Goal: Navigation & Orientation: Find specific page/section

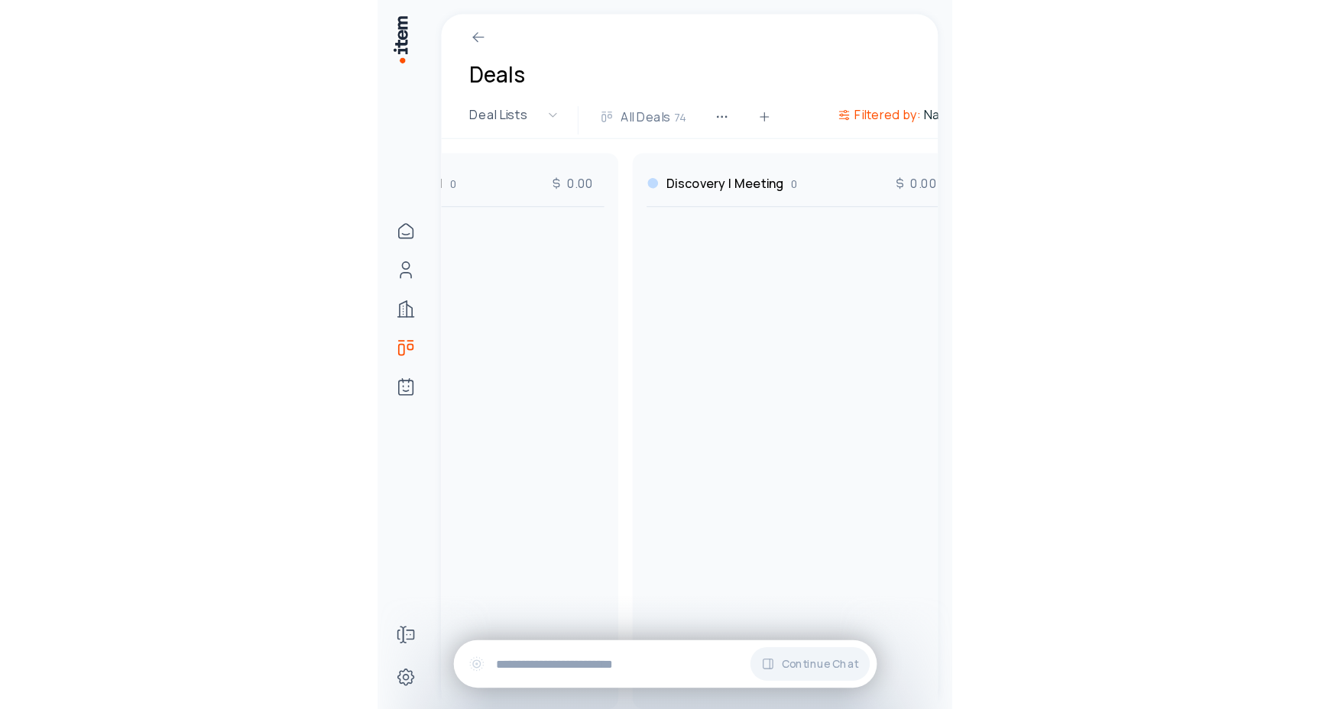
scroll to position [0, 440]
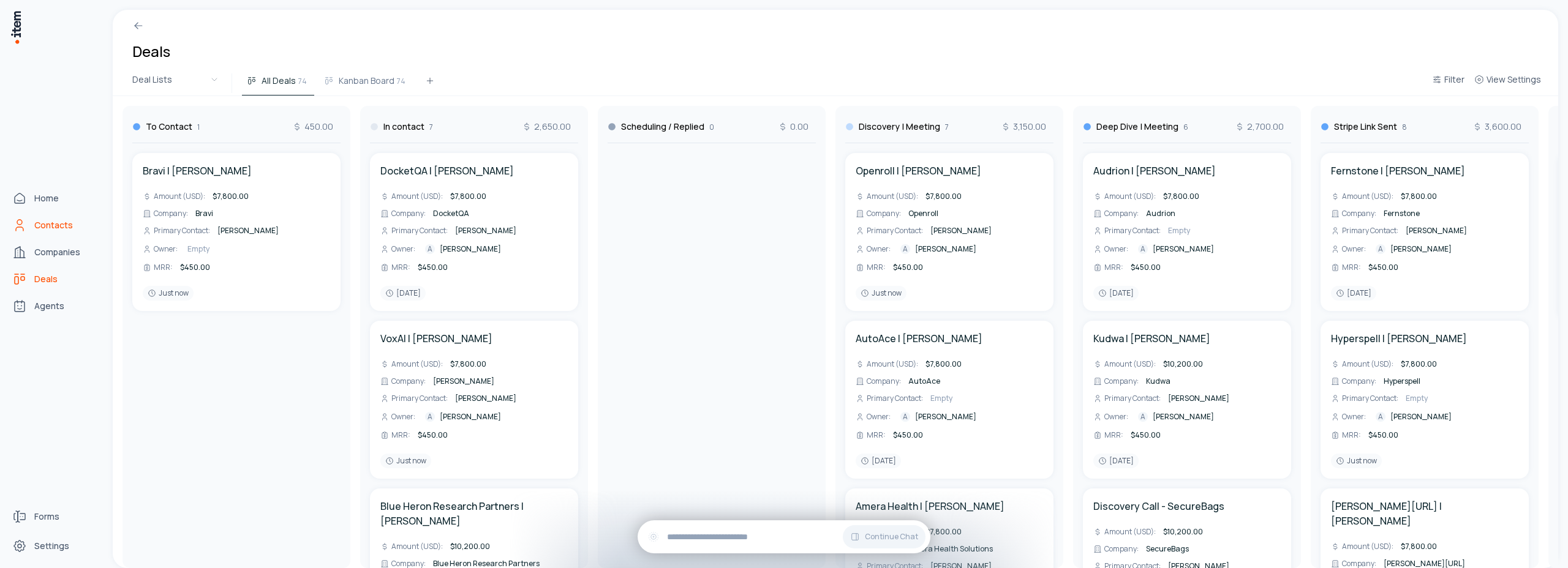
click at [47, 222] on span "Contacts" at bounding box center [54, 225] width 38 height 12
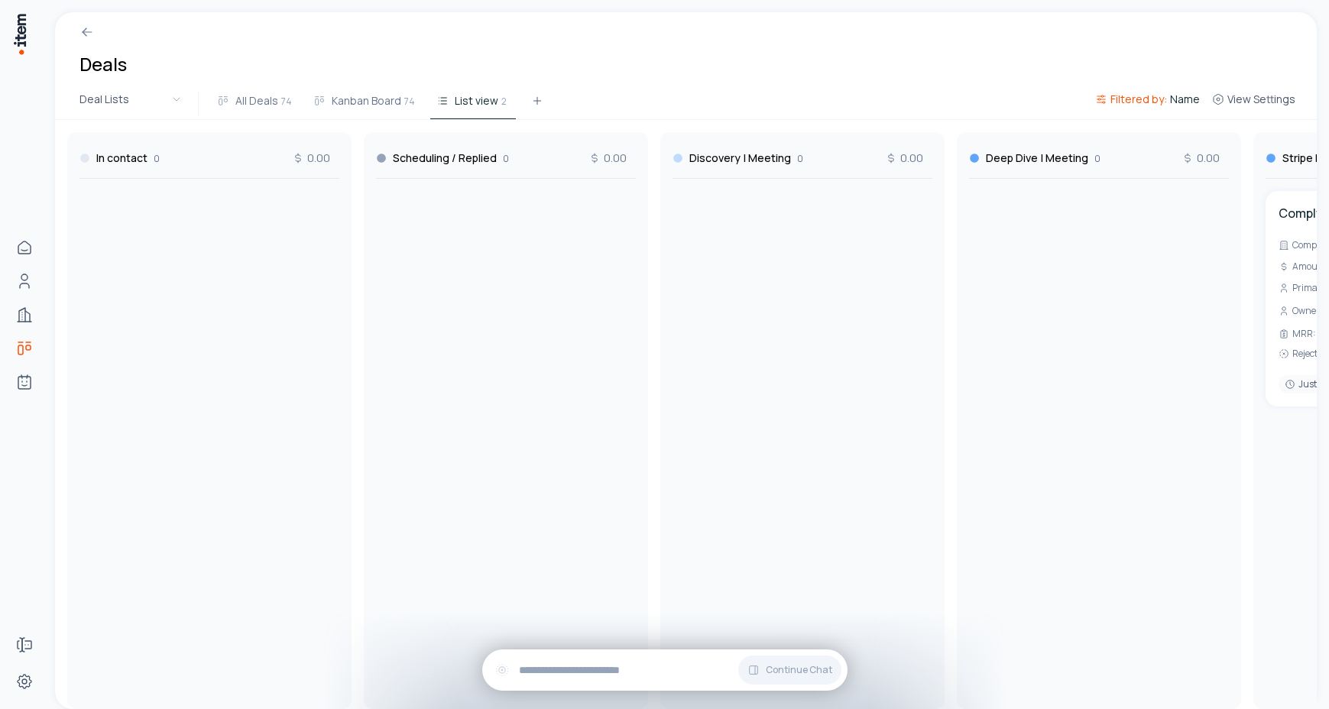
scroll to position [0, 440]
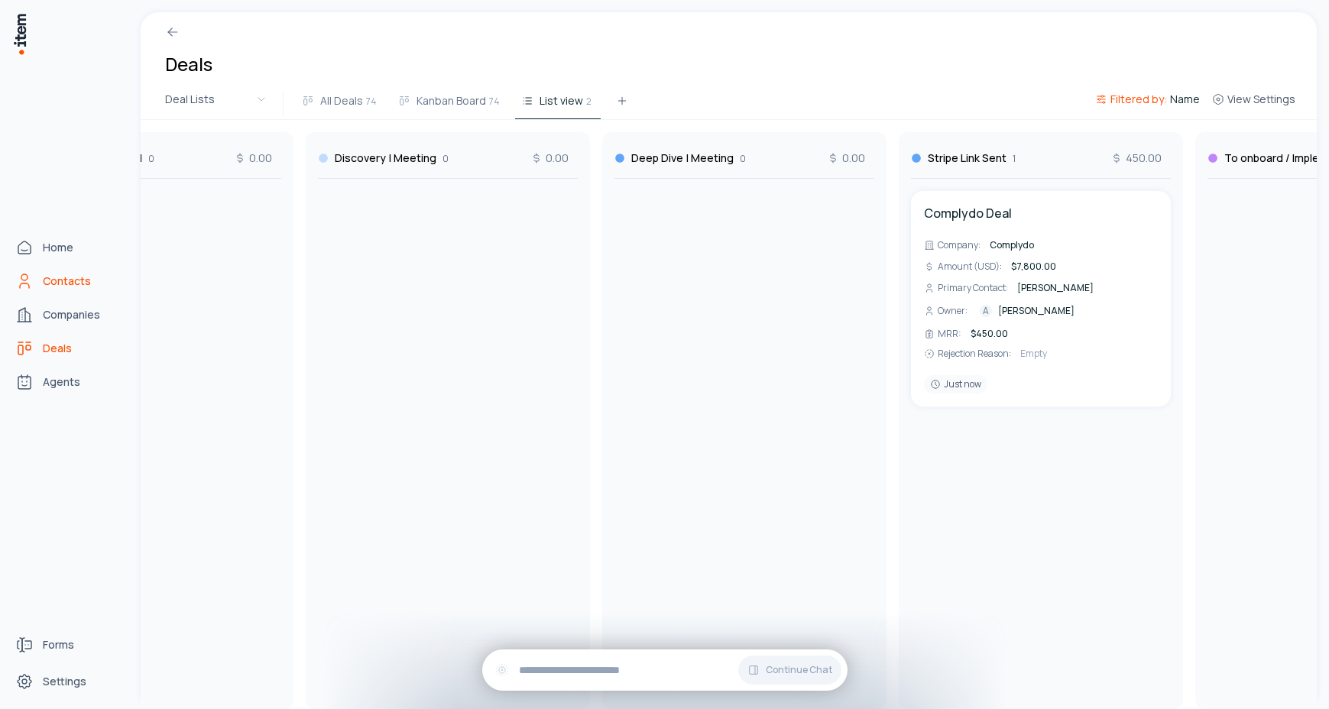
click at [55, 284] on span "Contacts" at bounding box center [67, 281] width 48 height 15
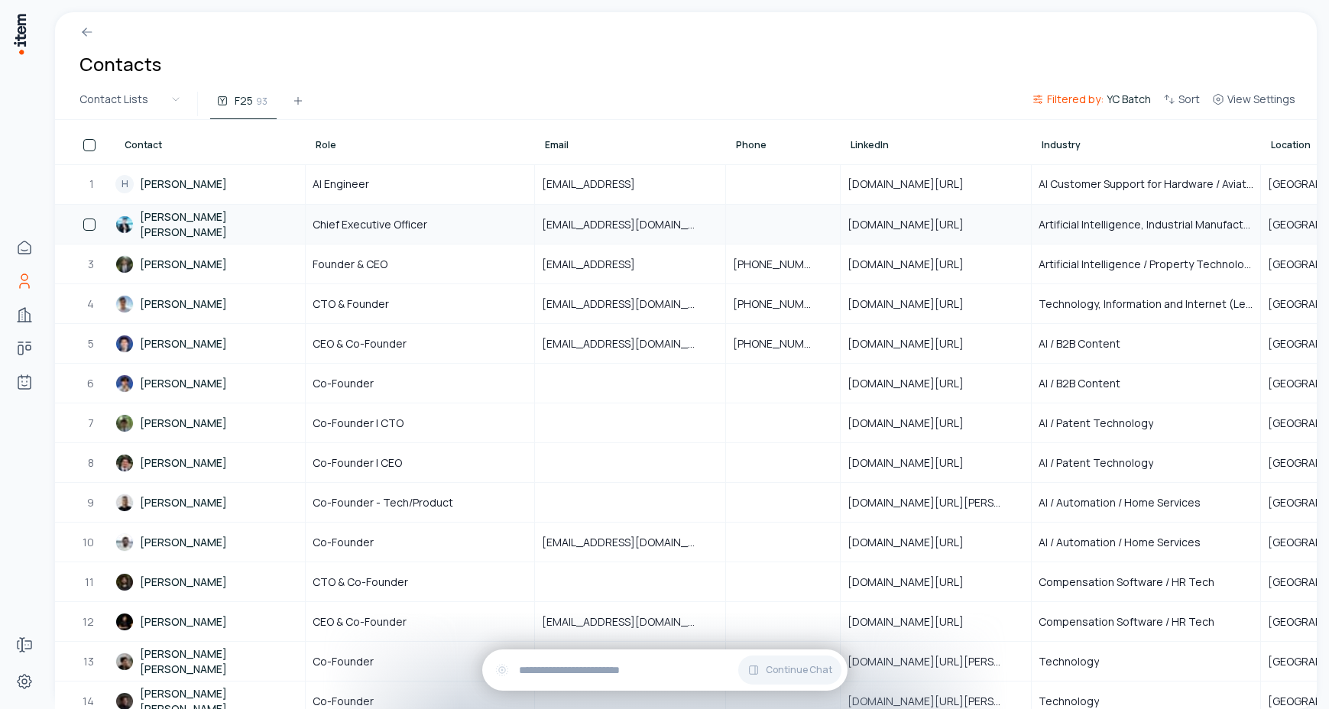
click at [177, 228] on link "Christopher Kai Cui" at bounding box center [209, 224] width 189 height 37
click at [160, 384] on link "Neo Lee" at bounding box center [209, 383] width 189 height 37
click at [344, 188] on span "AI Engineer" at bounding box center [341, 184] width 57 height 15
click at [199, 185] on link "H Hamza Shaikh" at bounding box center [209, 184] width 189 height 38
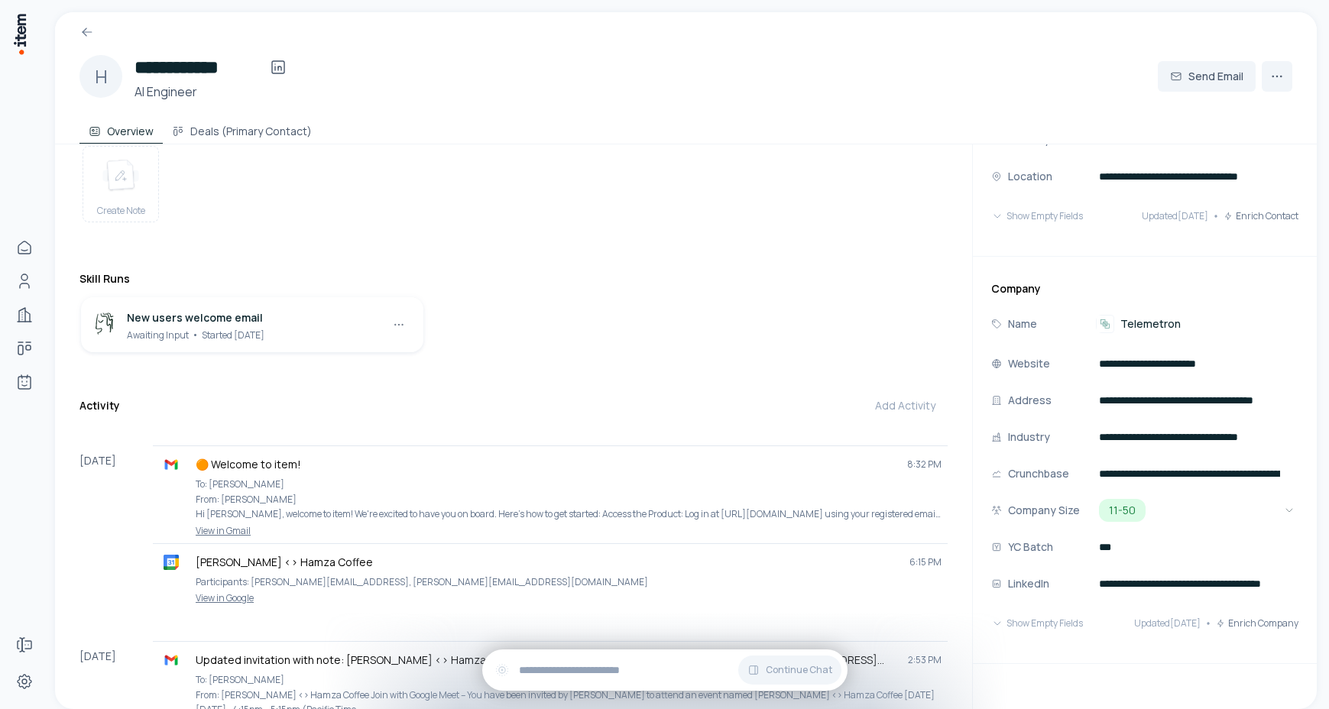
scroll to position [196, 0]
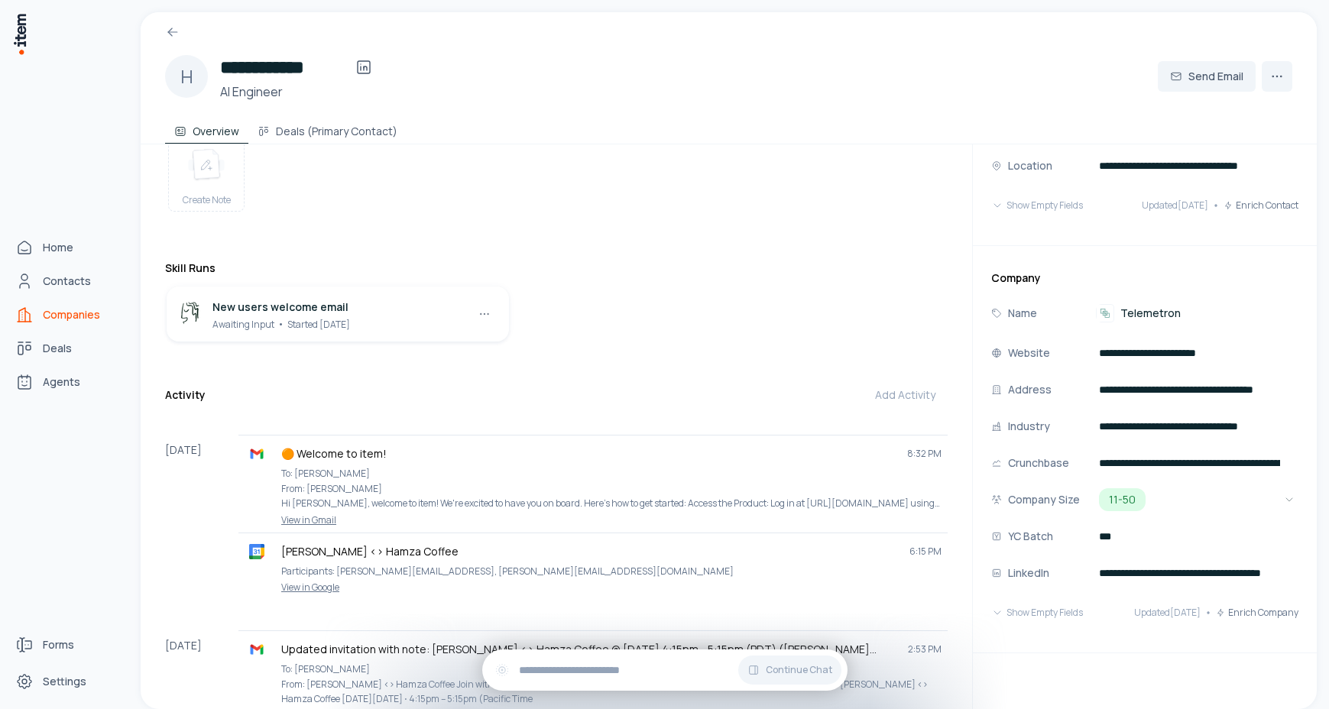
click at [55, 314] on span "Companies" at bounding box center [71, 314] width 57 height 15
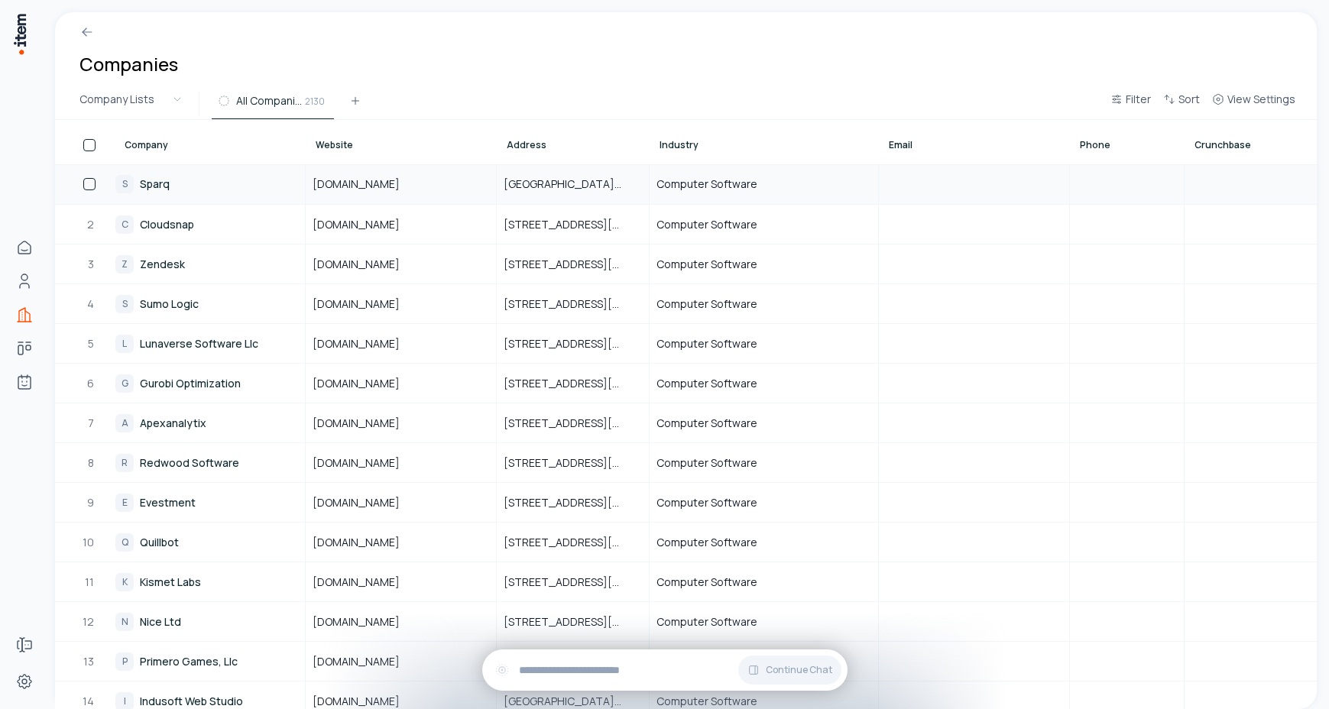
click at [158, 187] on link "S Sparq" at bounding box center [209, 184] width 189 height 38
click at [165, 230] on link "C Cloudsnap" at bounding box center [209, 224] width 189 height 37
click at [170, 271] on link "Z Zendesk" at bounding box center [209, 263] width 189 height 37
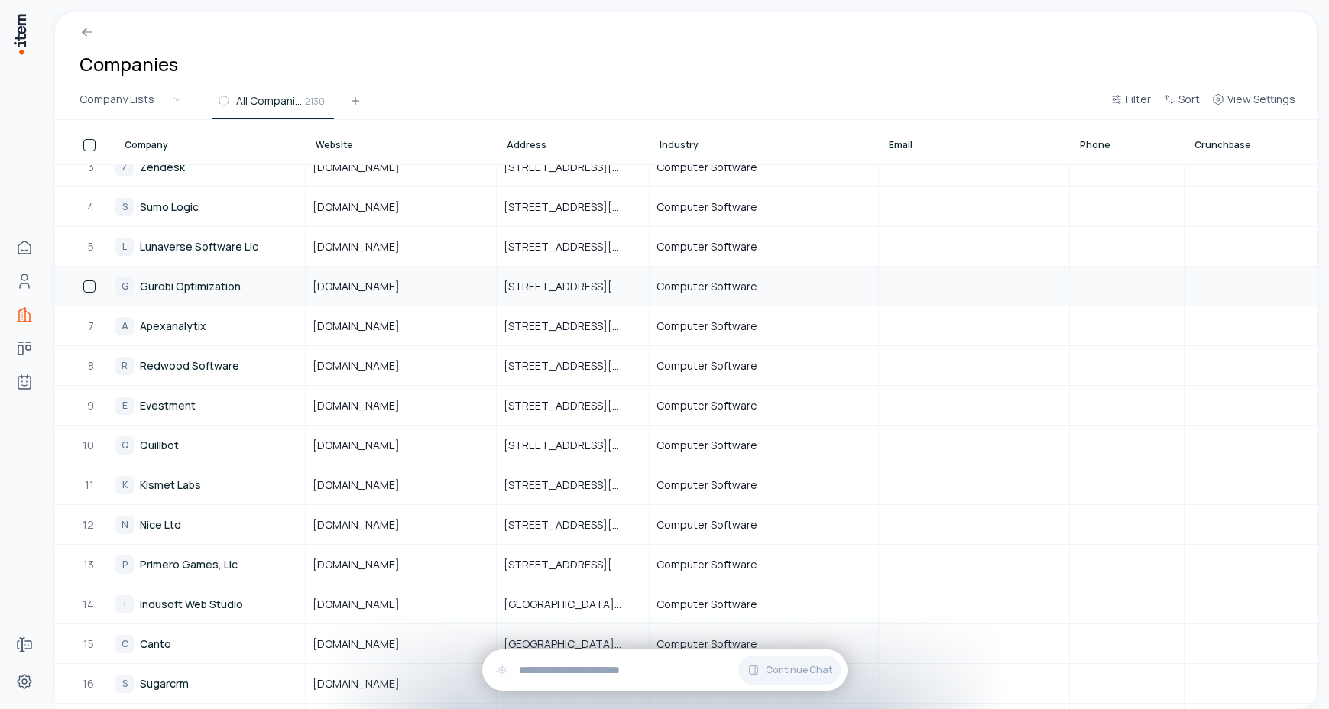
scroll to position [125, 0]
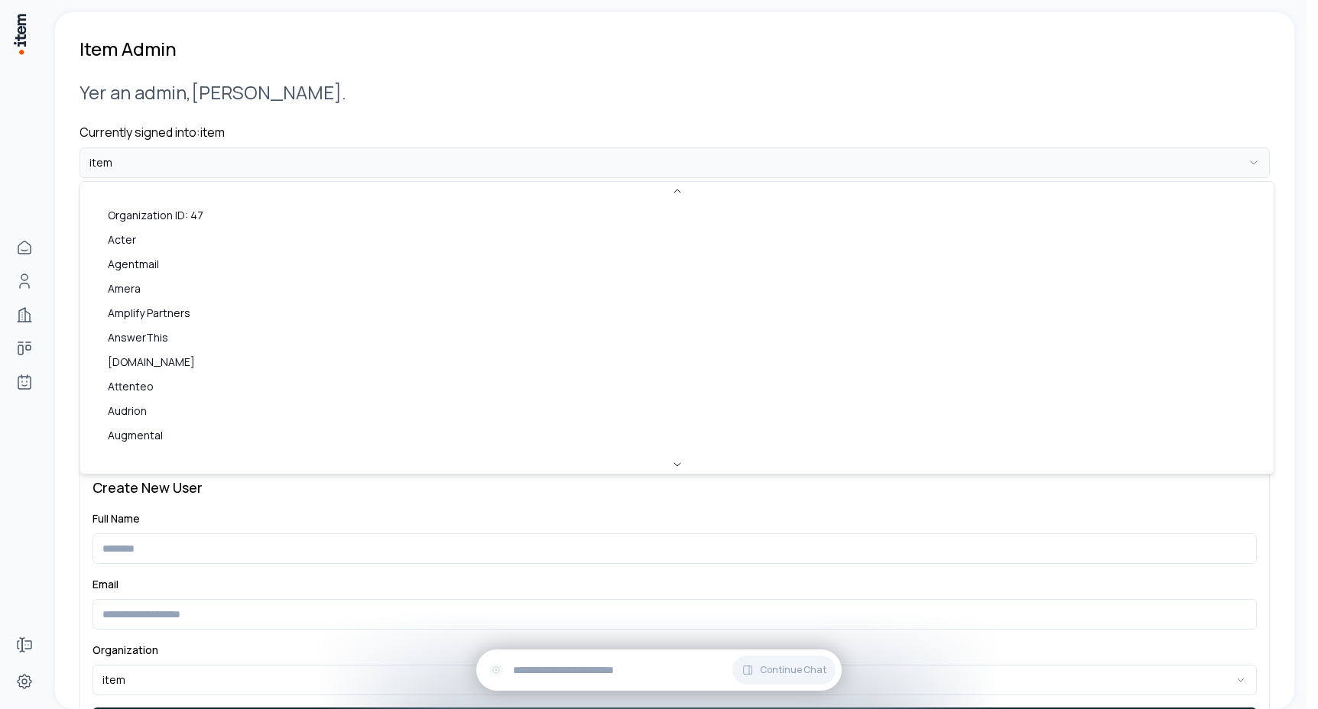
click at [143, 160] on html "**********" at bounding box center [659, 354] width 1318 height 709
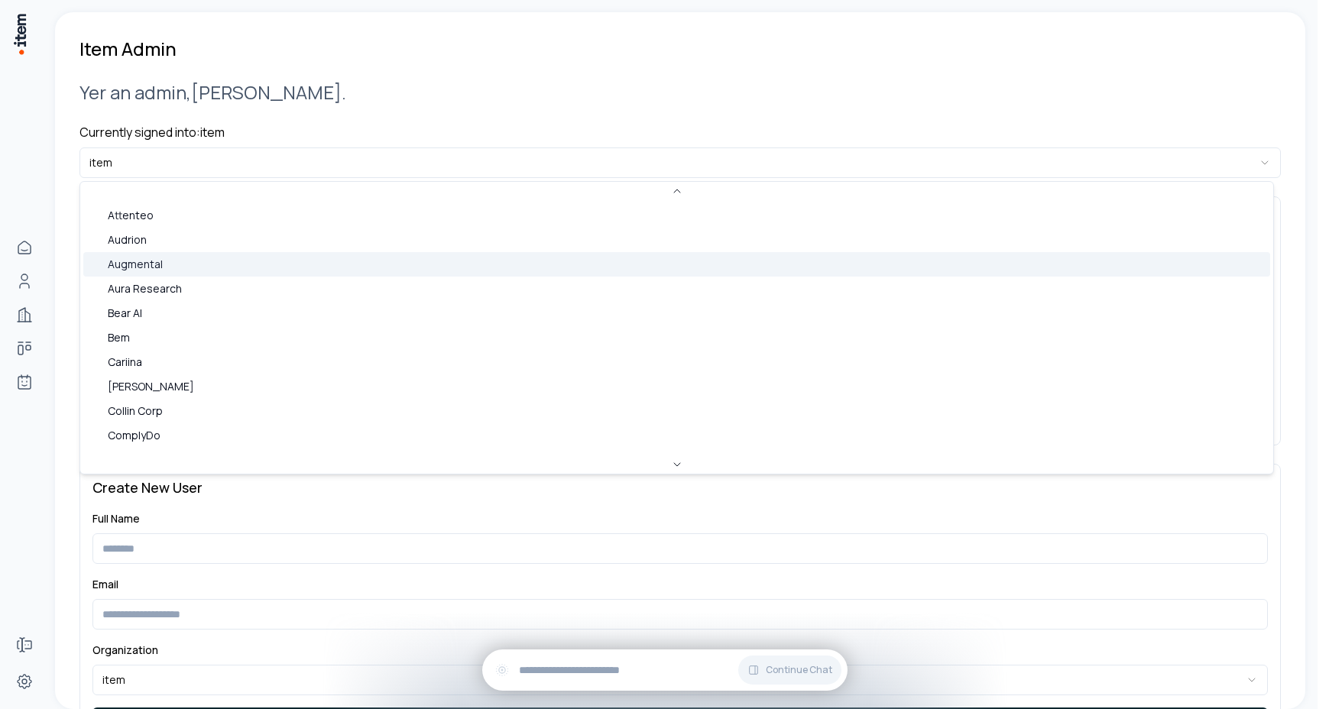
scroll to position [187, 0]
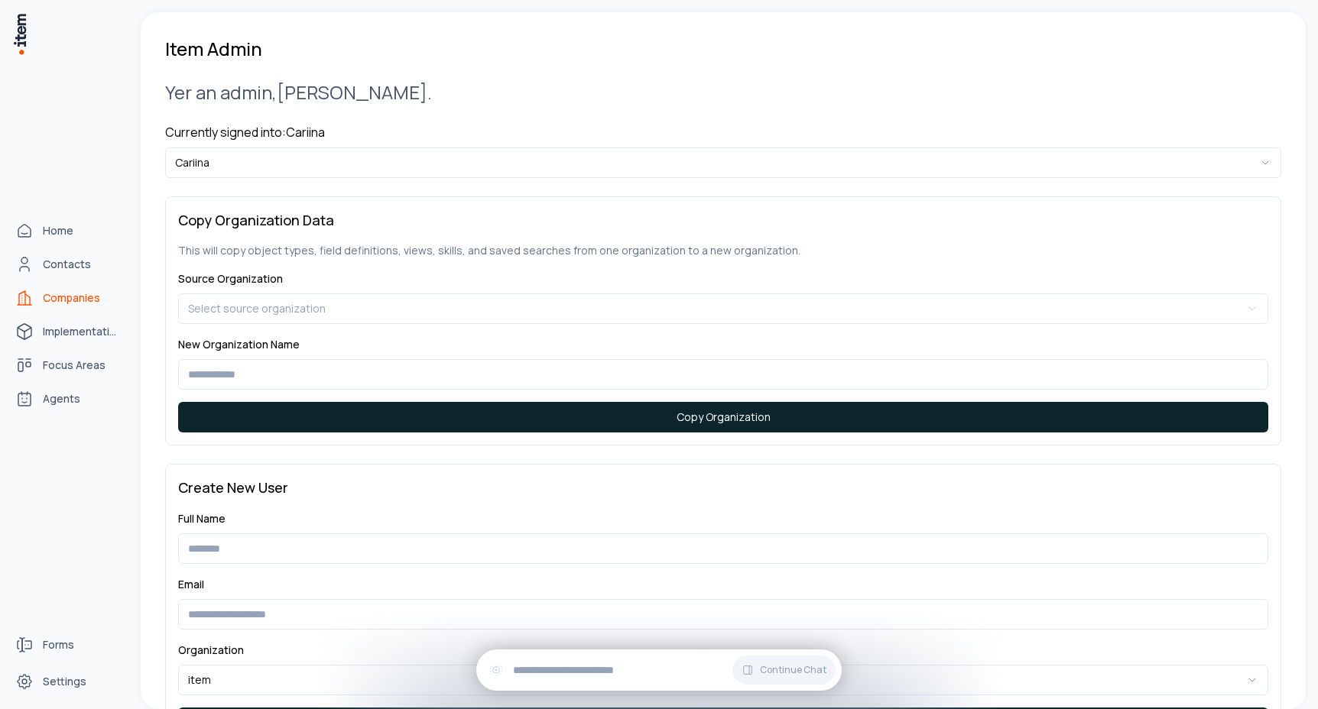
click at [89, 301] on span "Companies" at bounding box center [71, 297] width 57 height 15
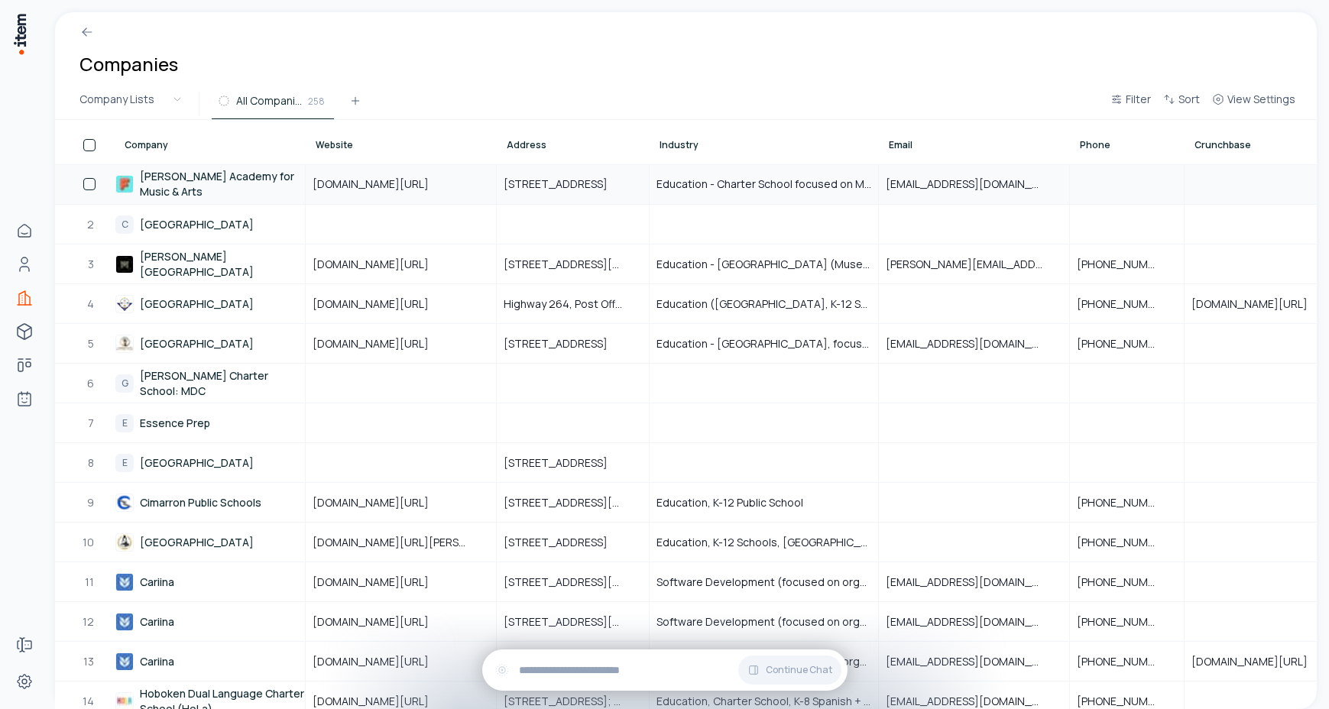
click at [211, 183] on link "Frank Liu Jr. Academy for Music & Arts" at bounding box center [209, 184] width 189 height 38
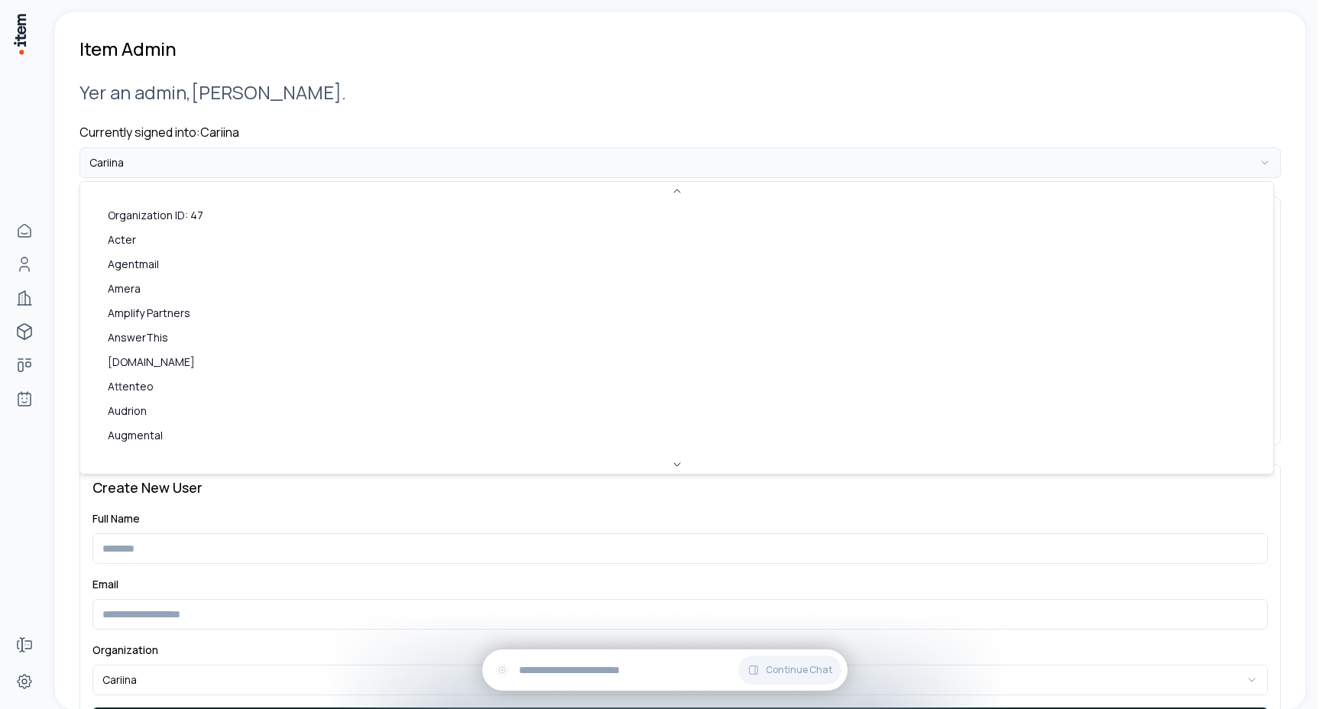
click at [167, 164] on html "**********" at bounding box center [664, 354] width 1329 height 709
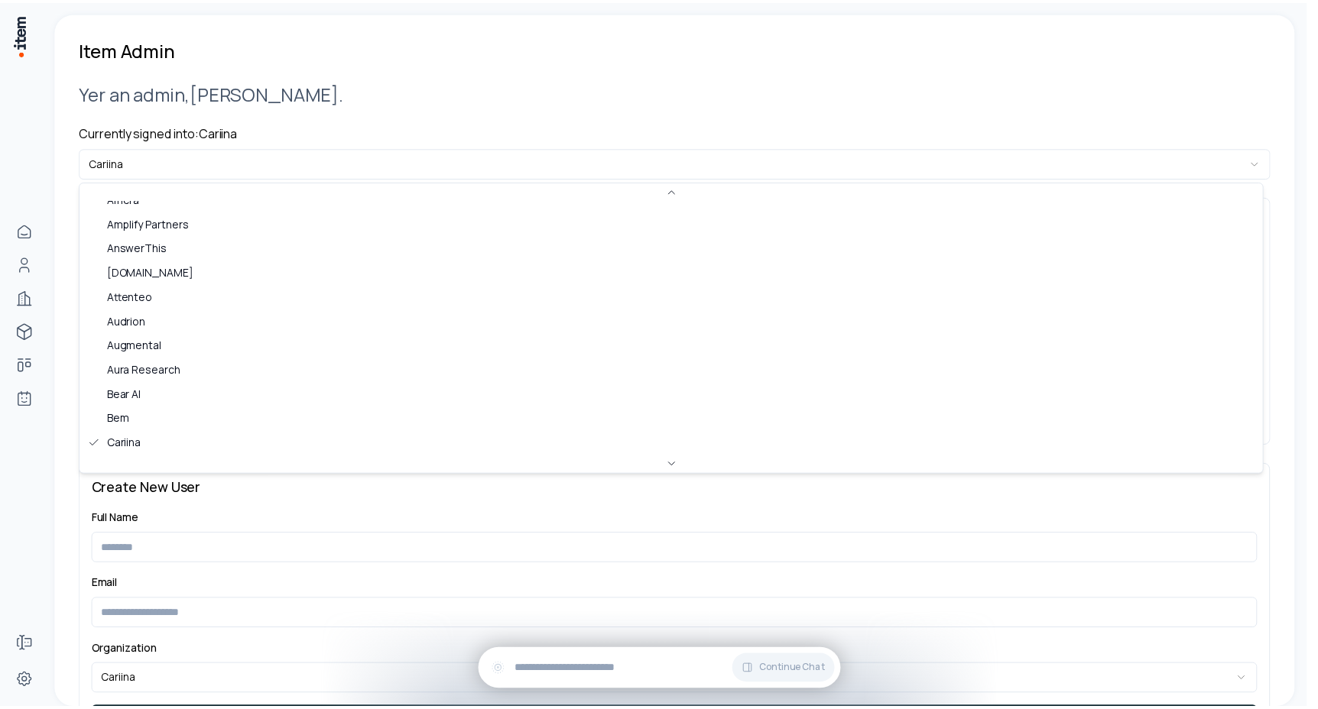
scroll to position [980, 0]
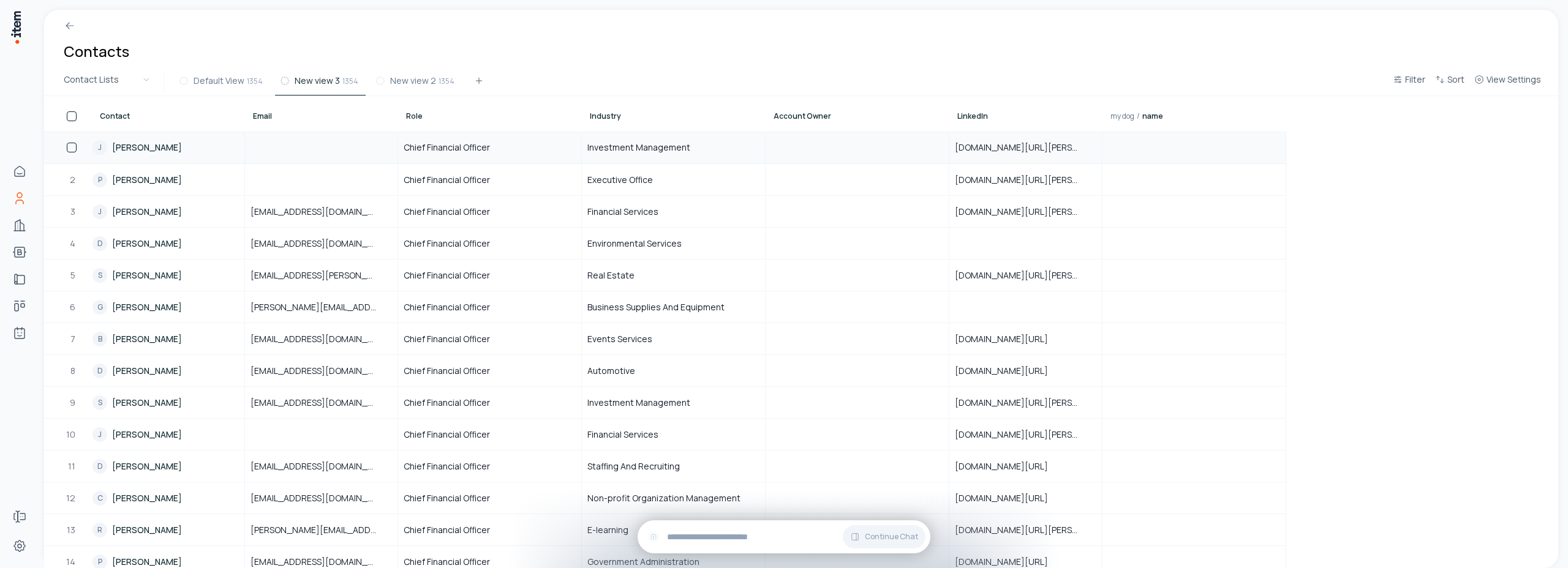
click at [157, 148] on link "J [PERSON_NAME]" at bounding box center [167, 147] width 151 height 30
